Goal: Information Seeking & Learning: Stay updated

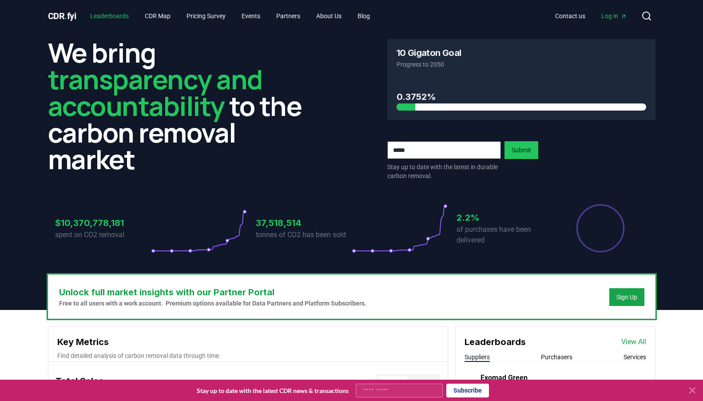
click at [126, 19] on link "Leaderboards" at bounding box center [109, 16] width 53 height 16
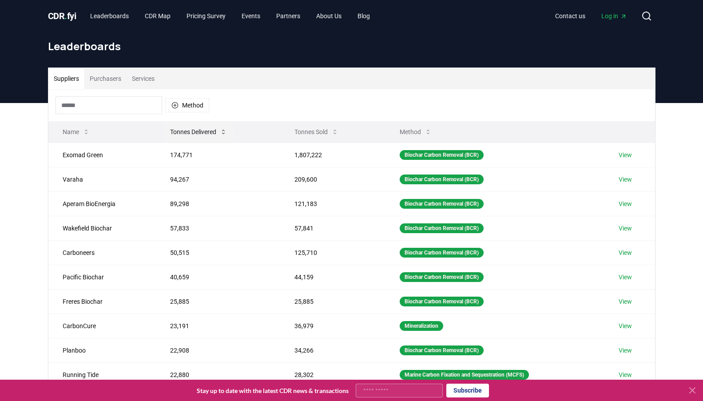
click at [215, 131] on button "Tonnes Delivered" at bounding box center [198, 132] width 71 height 18
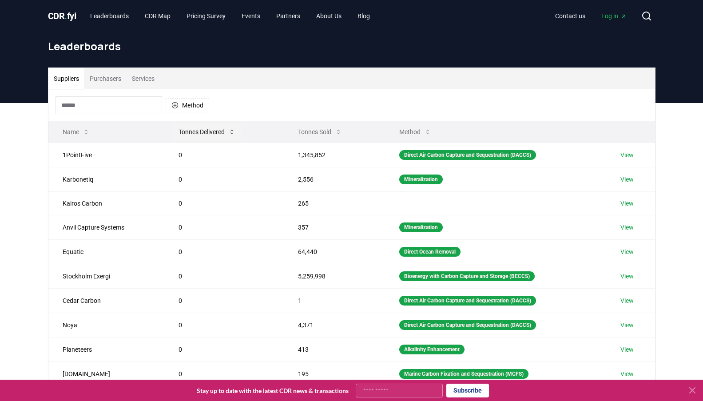
click at [221, 131] on button "Tonnes Delivered" at bounding box center [207, 132] width 71 height 18
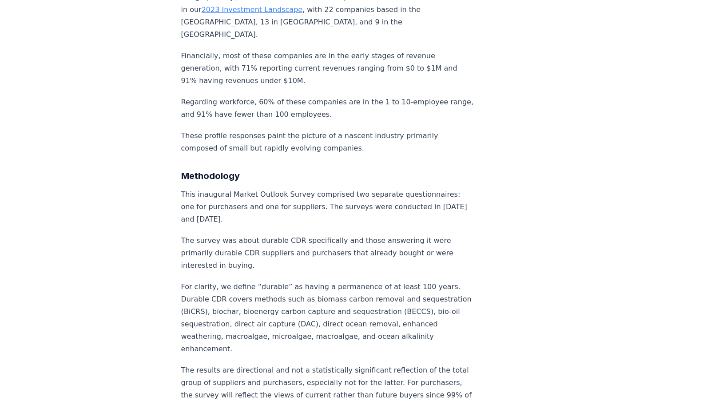
scroll to position [6214, 0]
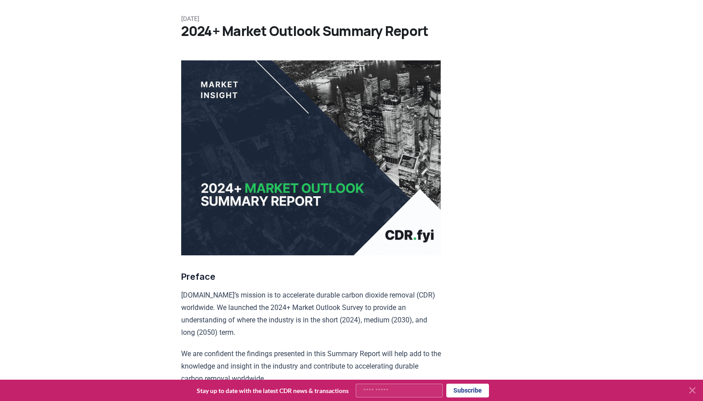
scroll to position [0, 0]
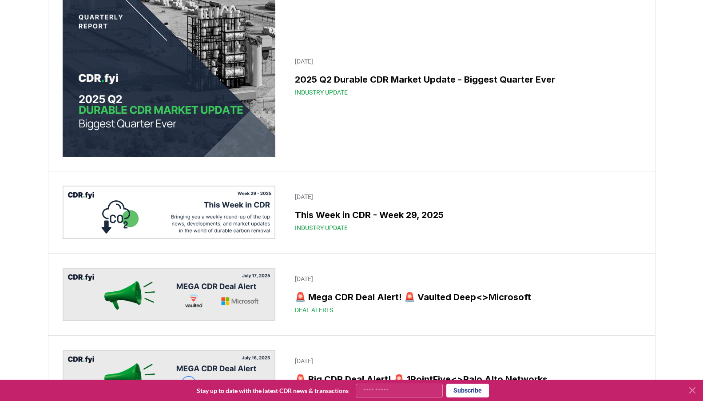
scroll to position [467, 0]
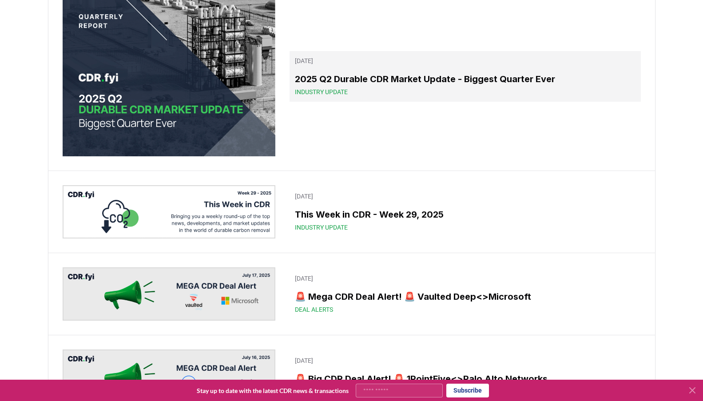
click at [447, 80] on h3 "2025 Q2 Durable CDR Market Update - Biggest Quarter Ever" at bounding box center [465, 78] width 340 height 13
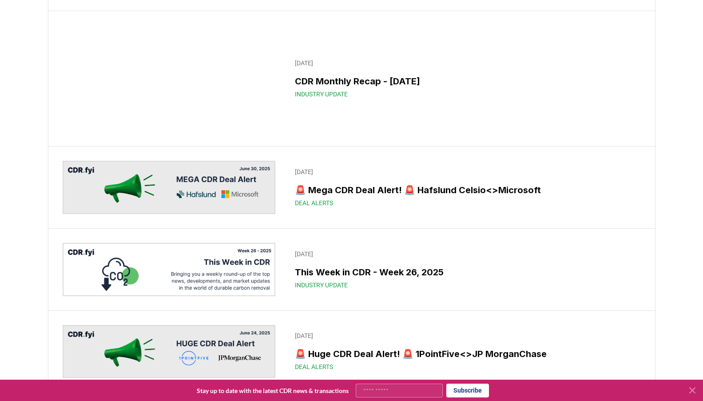
scroll to position [1281, 0]
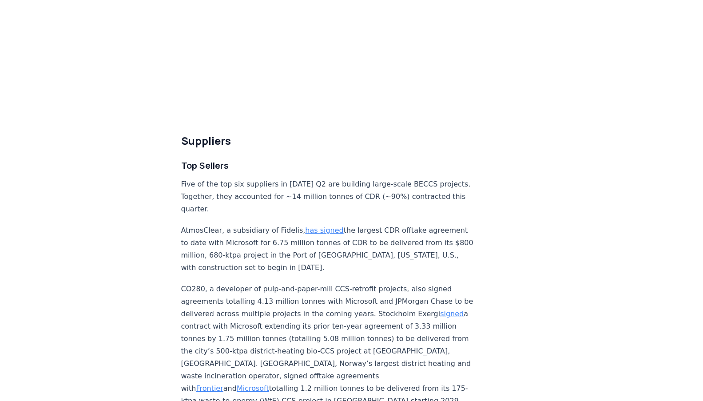
scroll to position [2857, 0]
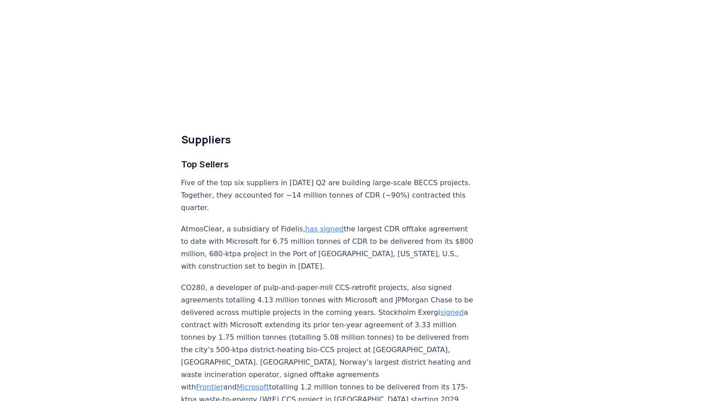
drag, startPoint x: 439, startPoint y: 57, endPoint x: 428, endPoint y: 44, distance: 17.4
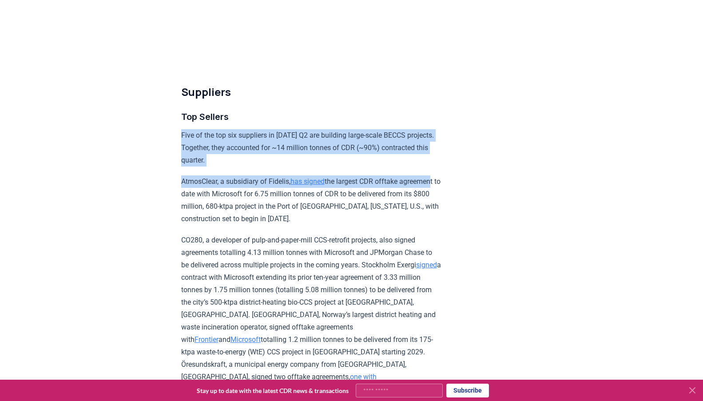
drag, startPoint x: 437, startPoint y: 68, endPoint x: 423, endPoint y: 27, distance: 43.8
click at [423, 27] on div "Highlights Record Quarter: more tonnes (15.48 million) were contracted in Q2 20…" at bounding box center [311, 252] width 260 height 5994
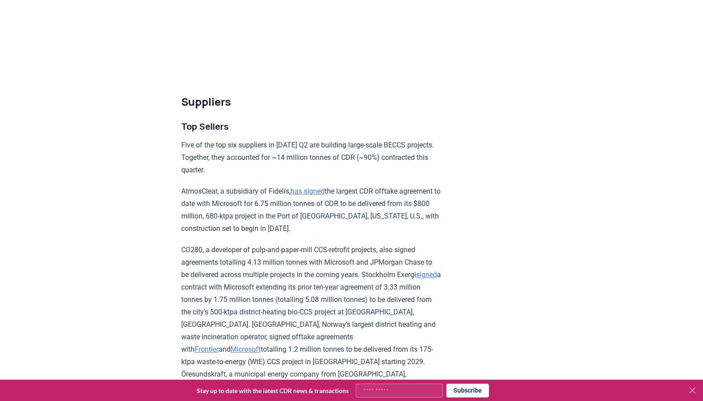
click at [423, 120] on h3 "Top Sellers" at bounding box center [311, 127] width 260 height 14
